Goal: Task Accomplishment & Management: Complete application form

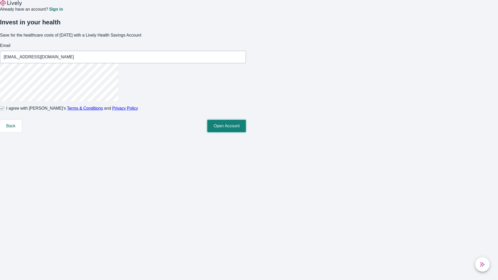
click at [246, 132] on button "Open Account" at bounding box center [226, 126] width 39 height 12
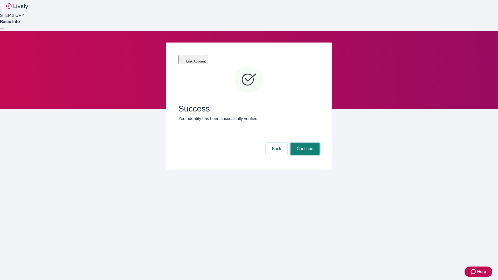
click at [304, 143] on button "Continue" at bounding box center [304, 149] width 29 height 12
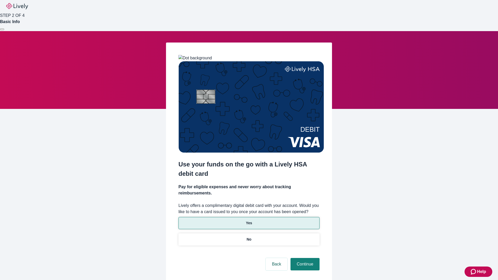
click at [249, 220] on p "Yes" at bounding box center [249, 222] width 6 height 5
click at [304, 258] on button "Continue" at bounding box center [304, 264] width 29 height 12
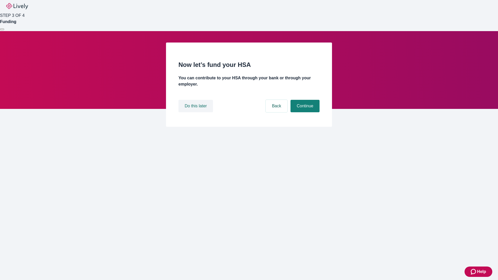
click at [196, 112] on button "Do this later" at bounding box center [195, 106] width 34 height 12
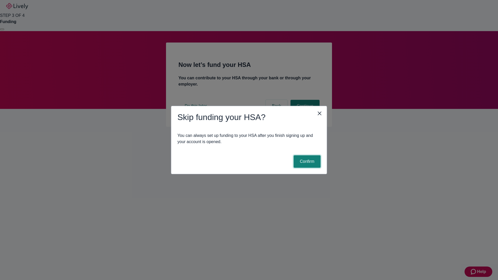
click at [306, 162] on button "Confirm" at bounding box center [307, 161] width 27 height 12
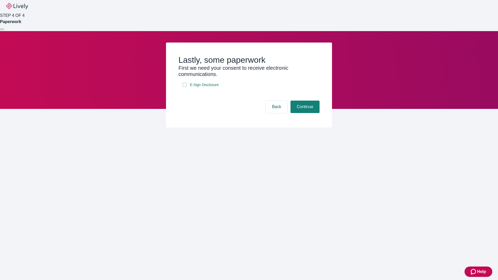
click at [185, 87] on input "E-Sign Disclosure" at bounding box center [185, 85] width 4 height 4
checkbox input "true"
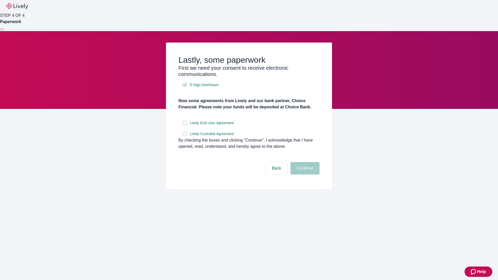
click at [185, 125] on input "Lively End User Agreement" at bounding box center [185, 123] width 4 height 4
checkbox input "true"
click at [185, 136] on input "Lively Custodial Agreement" at bounding box center [185, 134] width 4 height 4
checkbox input "true"
click at [304, 174] on button "Continue" at bounding box center [304, 168] width 29 height 12
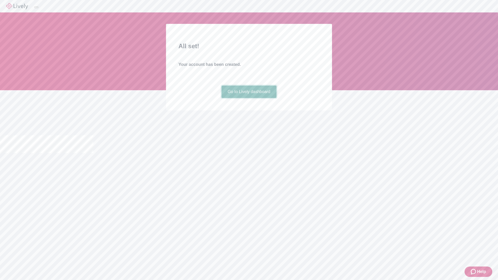
click at [249, 98] on link "Go to Lively dashboard" at bounding box center [248, 92] width 55 height 12
